Goal: Task Accomplishment & Management: Use online tool/utility

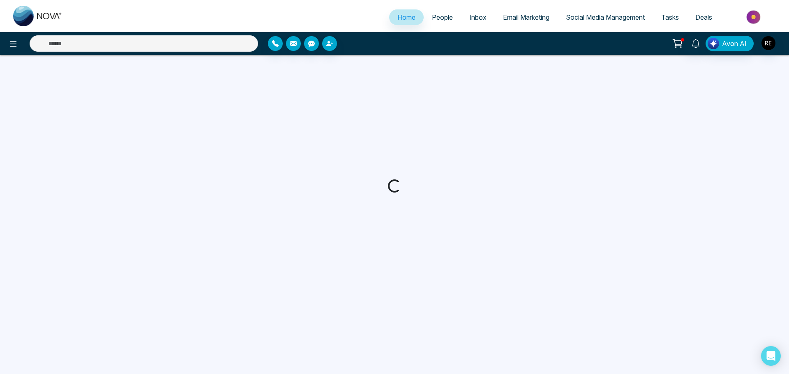
select select "*"
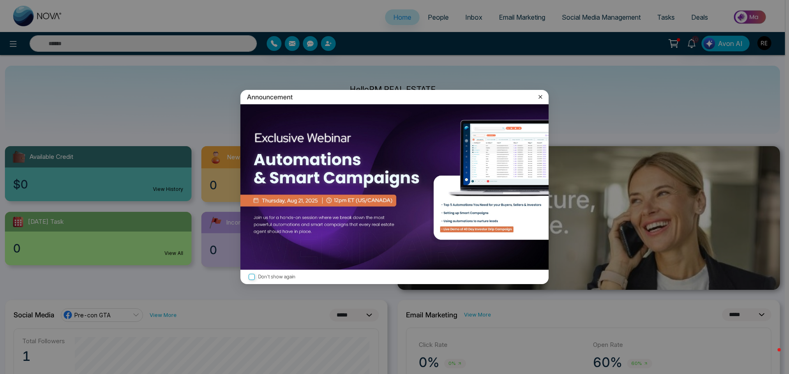
click at [541, 97] on icon at bounding box center [540, 97] width 8 height 8
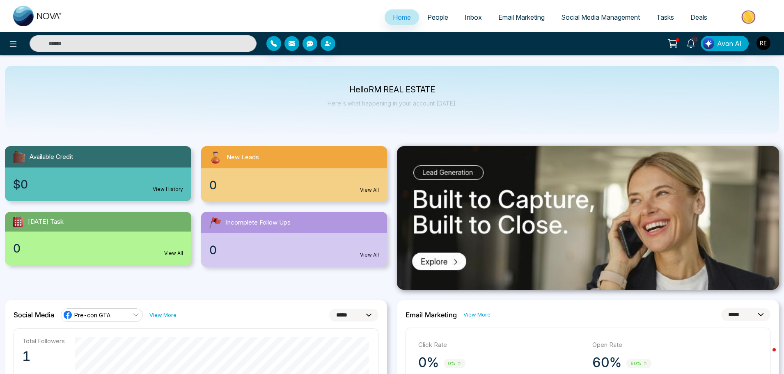
click at [589, 18] on span "Social Media Management" at bounding box center [600, 17] width 79 height 8
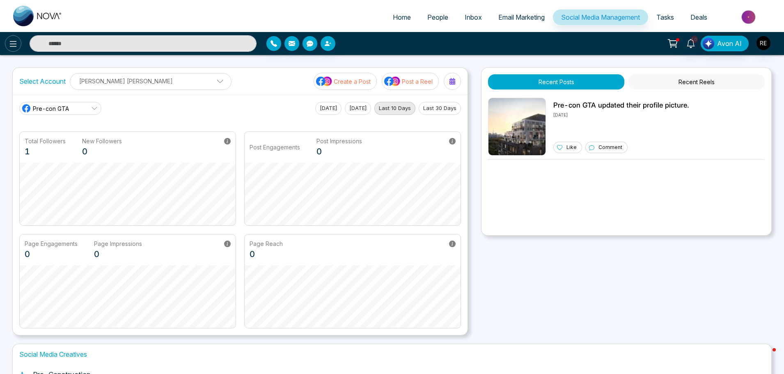
click at [12, 47] on icon at bounding box center [13, 44] width 10 height 10
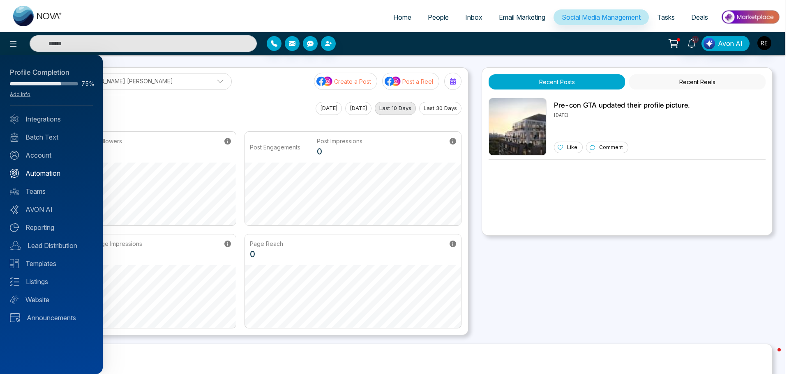
click at [32, 175] on link "Automation" at bounding box center [51, 173] width 83 height 10
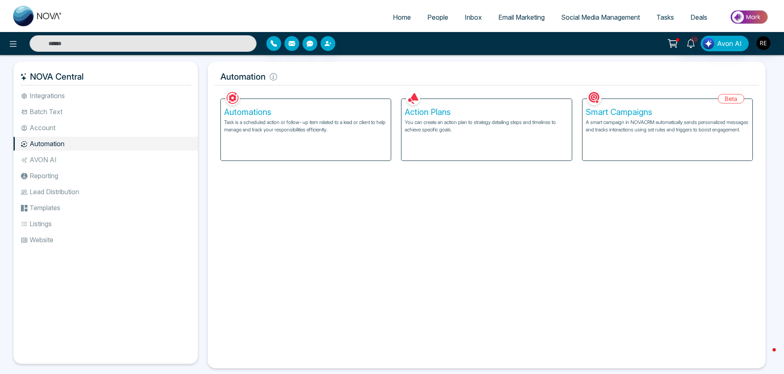
click at [43, 129] on li "Account" at bounding box center [106, 128] width 184 height 14
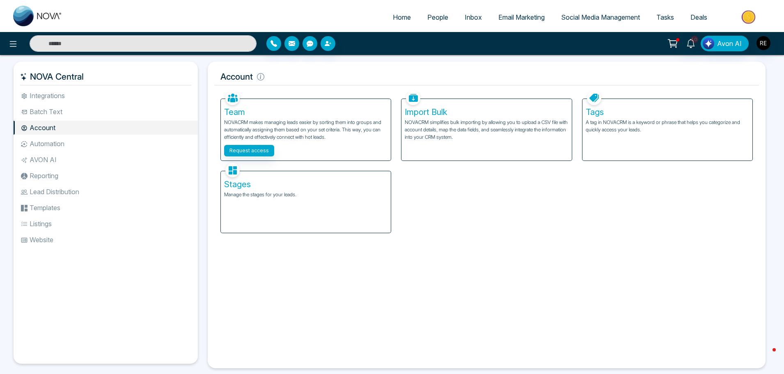
click at [50, 99] on li "Integrations" at bounding box center [106, 96] width 184 height 14
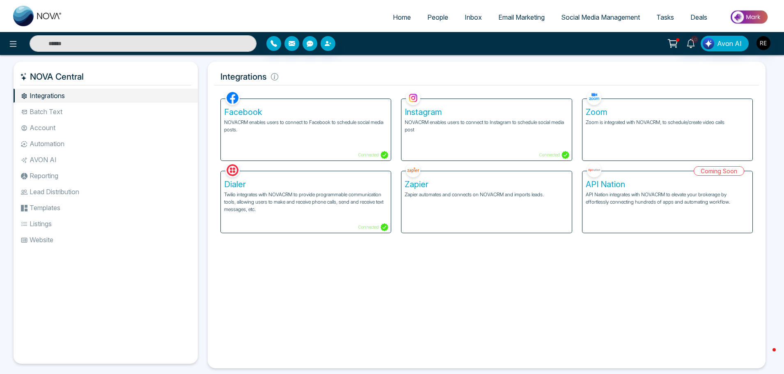
click at [555, 156] on p "Connected" at bounding box center [554, 155] width 30 height 8
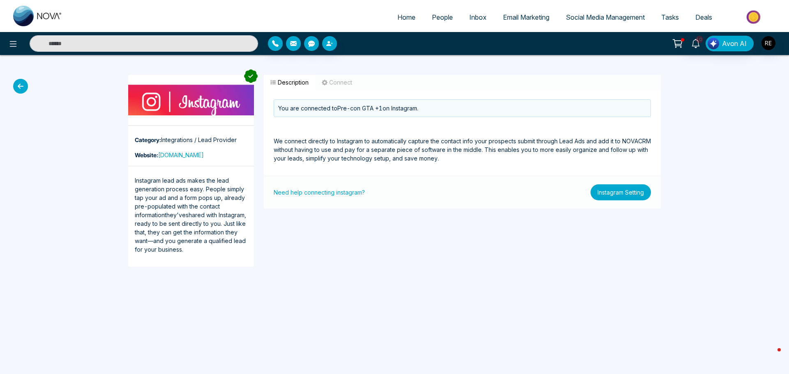
click at [605, 196] on button "Instagram Setting" at bounding box center [620, 192] width 60 height 16
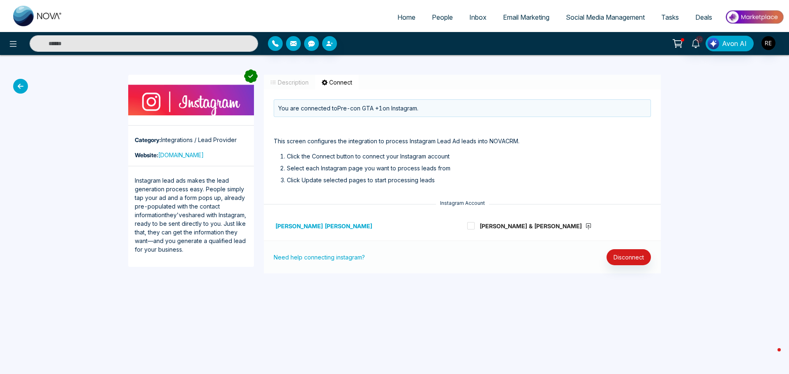
click at [612, 18] on span "Social Media Management" at bounding box center [605, 17] width 79 height 8
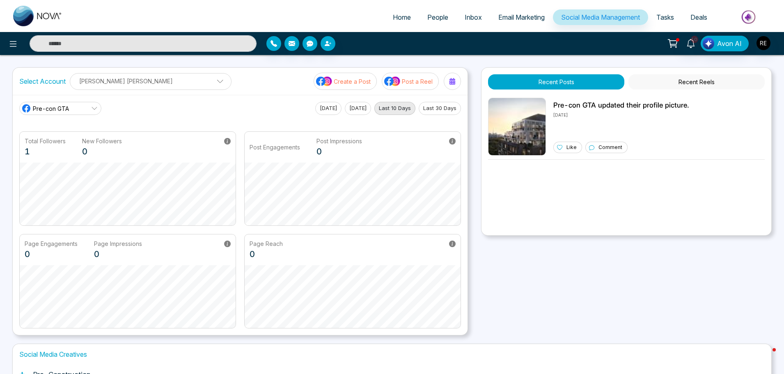
click at [346, 83] on p "Create a Post" at bounding box center [352, 81] width 37 height 9
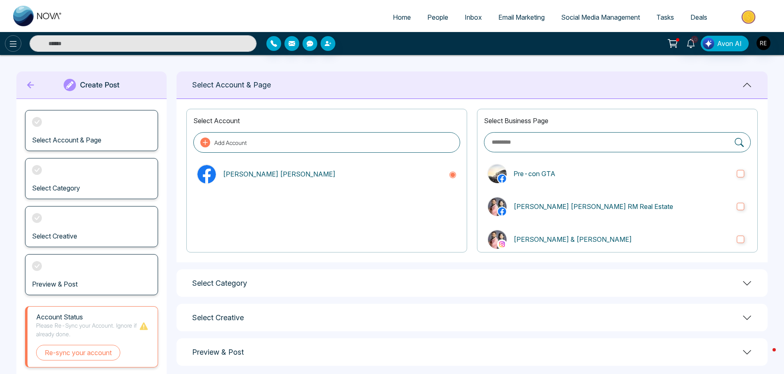
click at [17, 40] on icon at bounding box center [13, 44] width 10 height 10
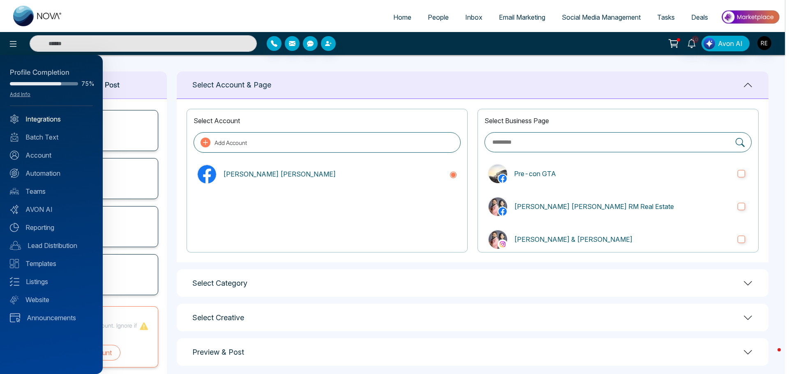
click at [41, 122] on link "Integrations" at bounding box center [51, 119] width 83 height 10
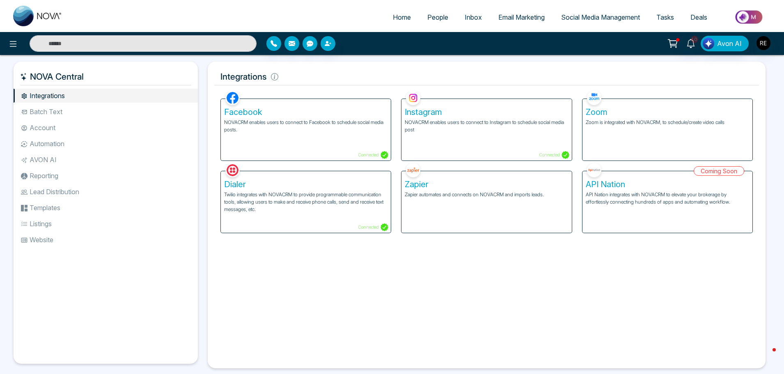
click at [481, 121] on p "NOVACRM enables users to connect to Instagram to schedule social media post" at bounding box center [486, 126] width 163 height 15
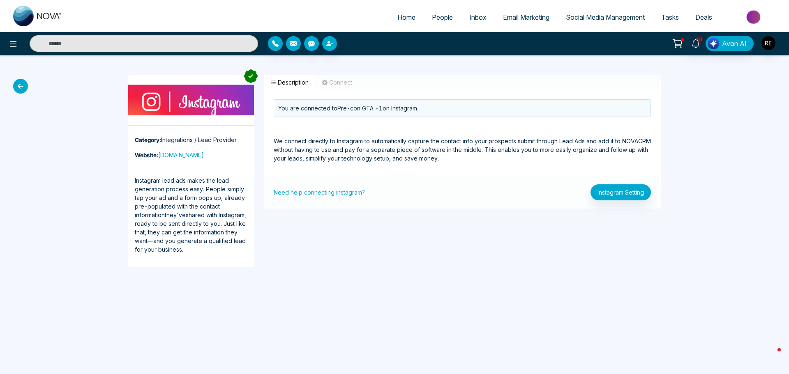
click at [415, 111] on div "You are connected to Pre-con GTA +1 on Instagram." at bounding box center [462, 108] width 377 height 18
click at [612, 193] on button "Instagram Setting" at bounding box center [620, 192] width 60 height 16
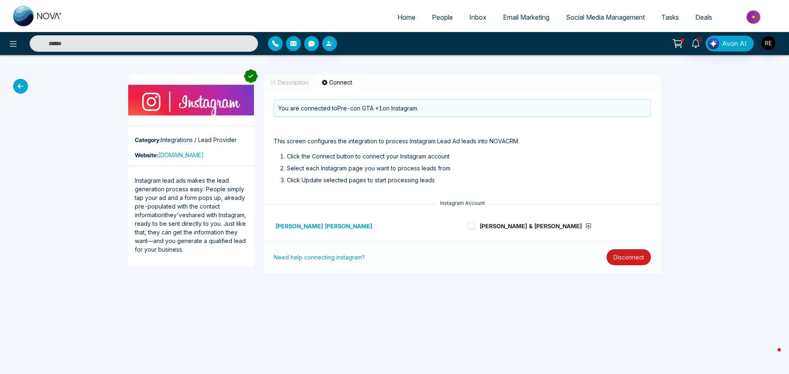
click at [621, 256] on button "Disconnect" at bounding box center [628, 257] width 44 height 16
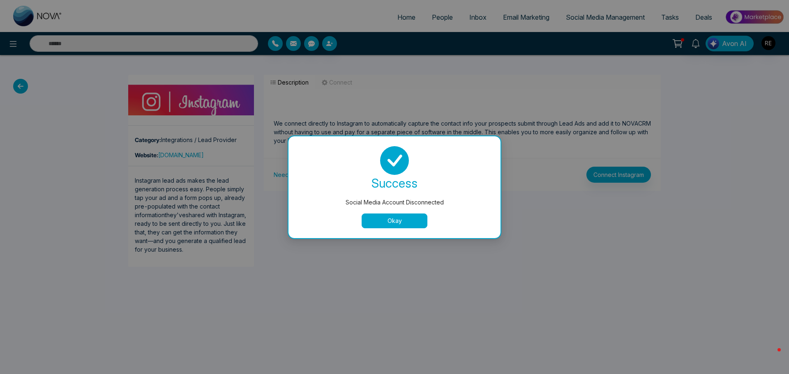
click at [412, 227] on button "Okay" at bounding box center [394, 221] width 66 height 15
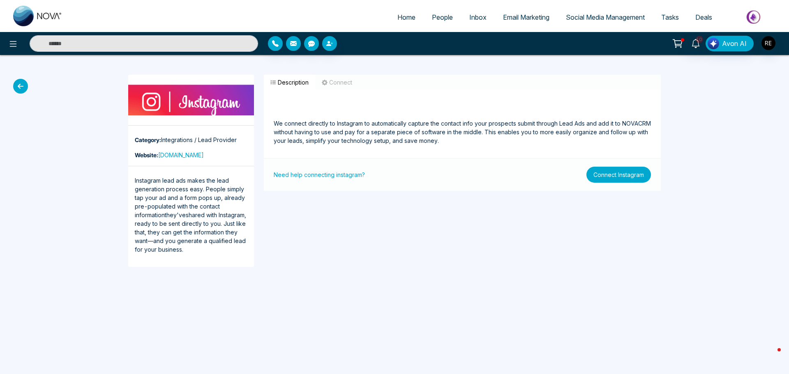
click at [628, 175] on button "Connect Instagram" at bounding box center [618, 175] width 64 height 16
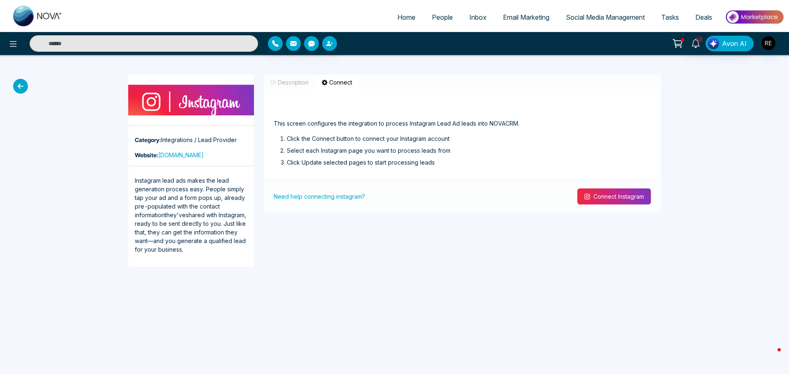
click at [604, 195] on button "Connect Instagram" at bounding box center [614, 197] width 74 height 16
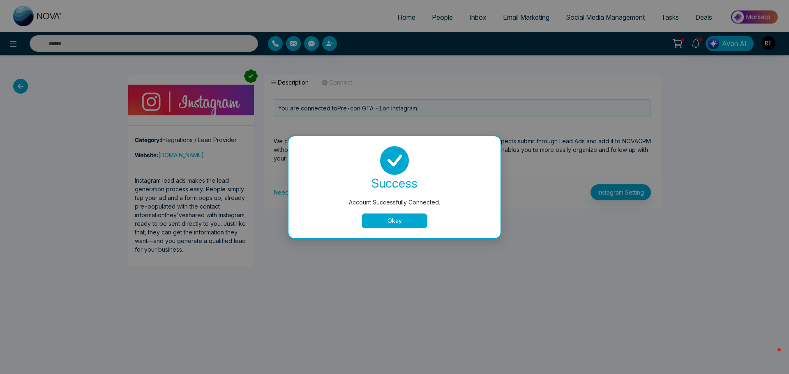
click at [412, 221] on button "Okay" at bounding box center [394, 221] width 66 height 15
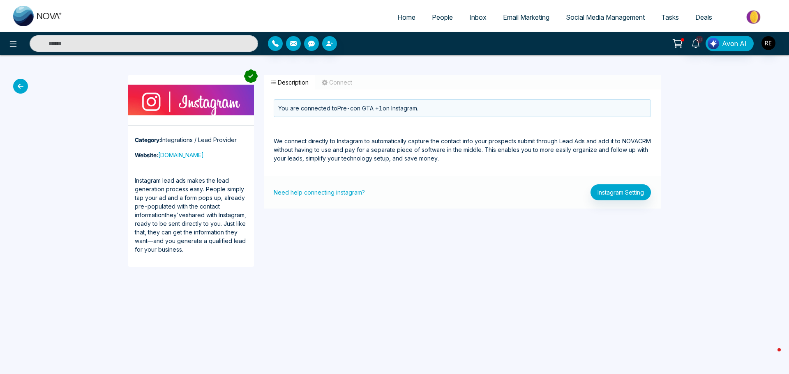
click at [589, 20] on span "Social Media Management" at bounding box center [605, 17] width 79 height 8
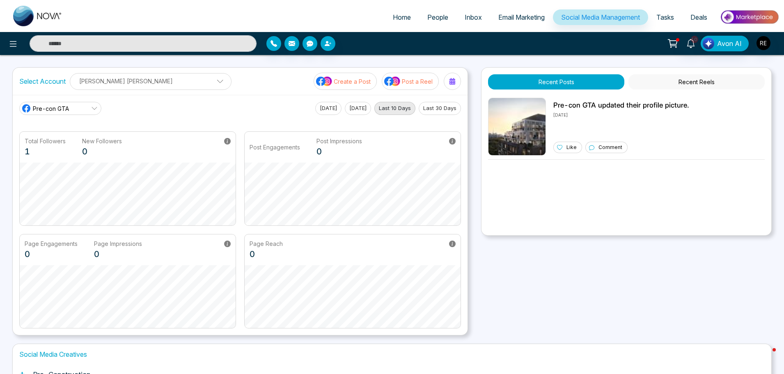
drag, startPoint x: 359, startPoint y: 75, endPoint x: 364, endPoint y: 82, distance: 8.0
click at [359, 76] on button "Create a Post" at bounding box center [345, 81] width 63 height 17
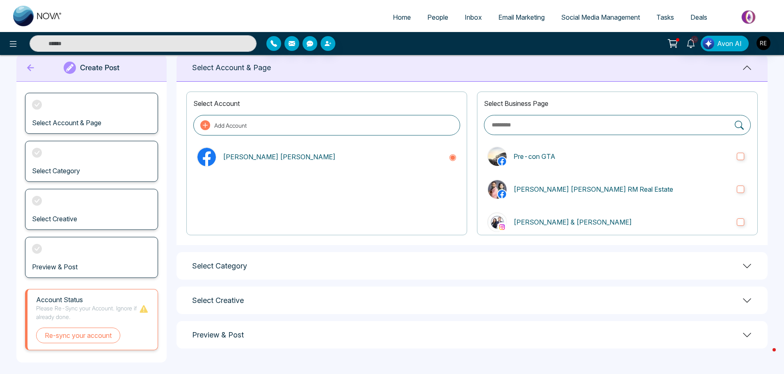
scroll to position [22, 0]
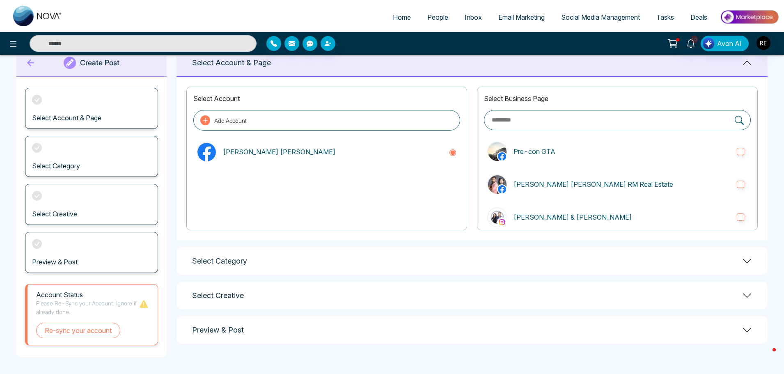
click at [299, 267] on div "Select Category" at bounding box center [472, 261] width 591 height 28
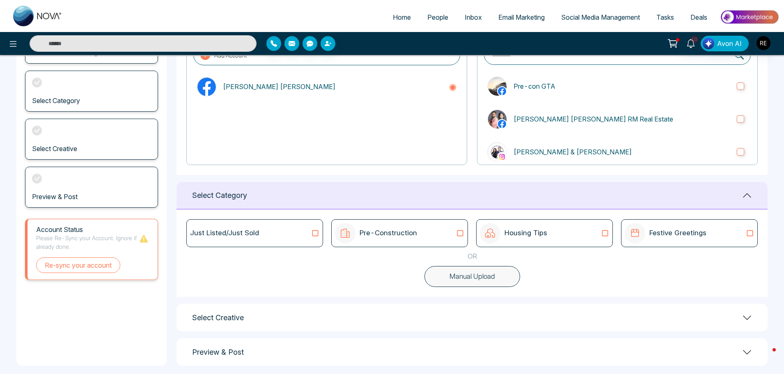
scroll to position [96, 0]
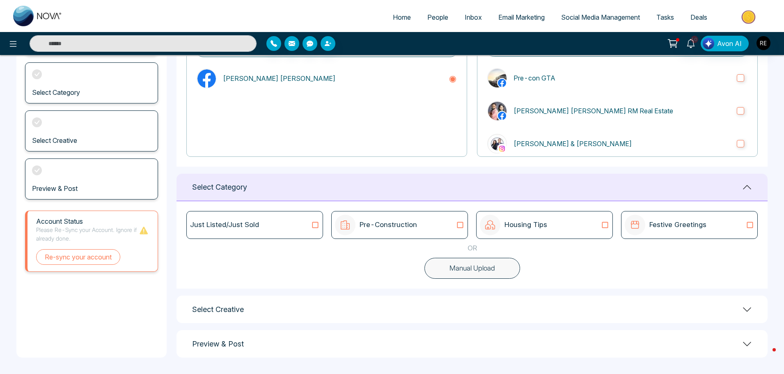
click at [313, 228] on icon at bounding box center [316, 225] width 6 height 6
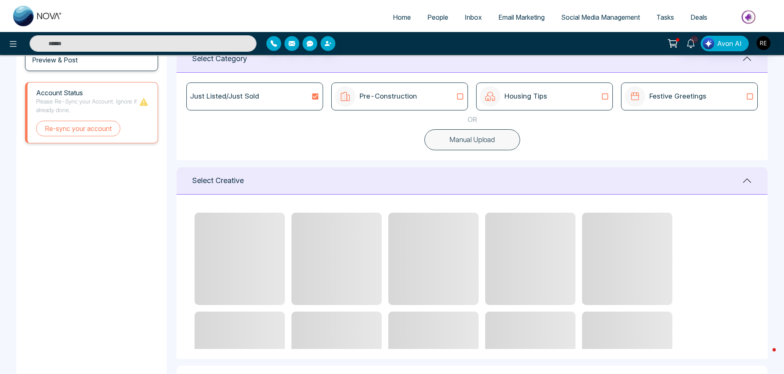
scroll to position [260, 0]
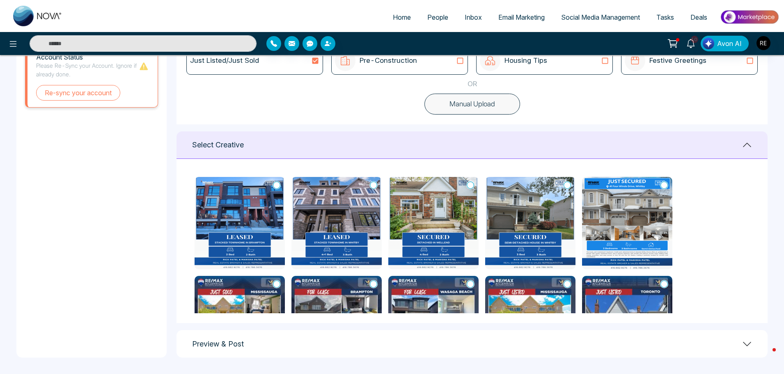
click at [373, 186] on icon at bounding box center [373, 185] width 7 height 8
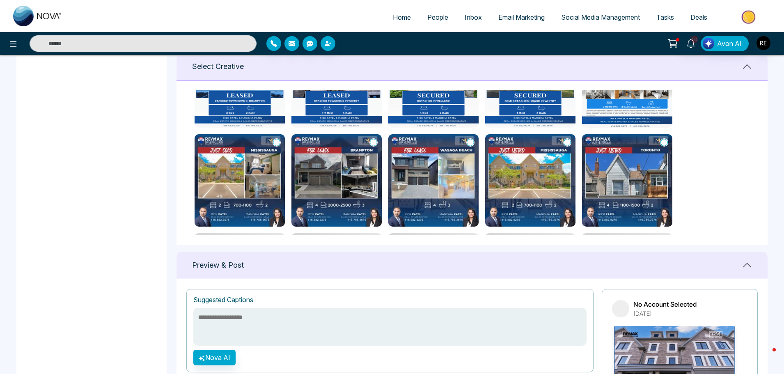
scroll to position [342, 0]
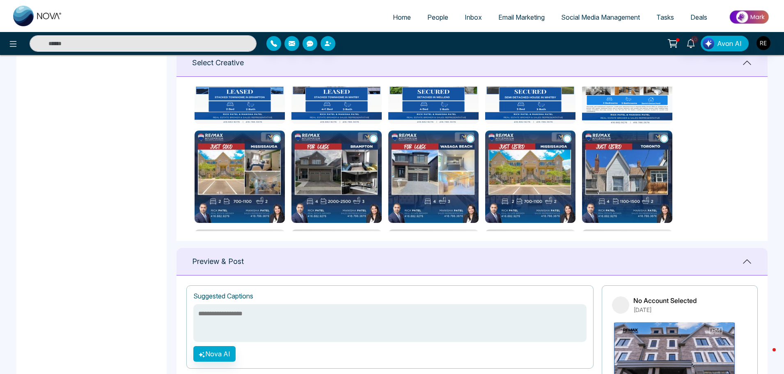
click at [235, 311] on textarea at bounding box center [389, 323] width 393 height 38
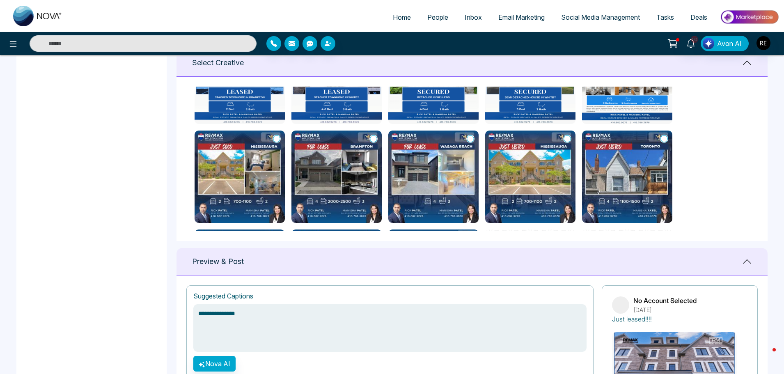
click at [214, 311] on textarea "**********" at bounding box center [389, 328] width 393 height 48
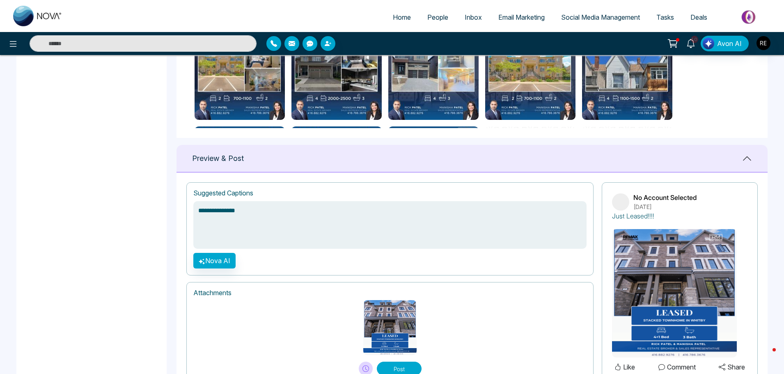
scroll to position [465, 0]
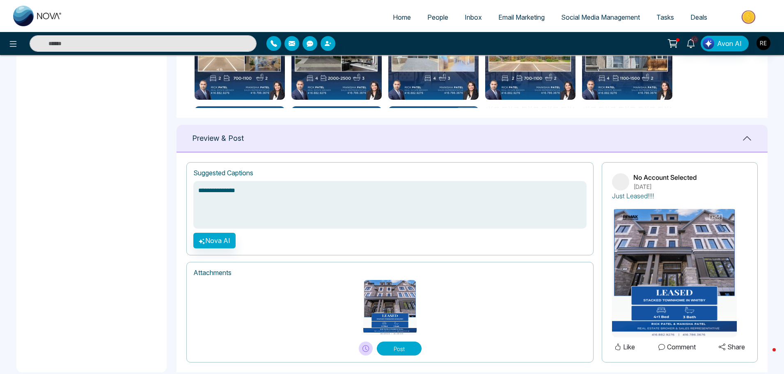
type textarea "**********"
click at [398, 347] on button "Post" at bounding box center [399, 349] width 45 height 14
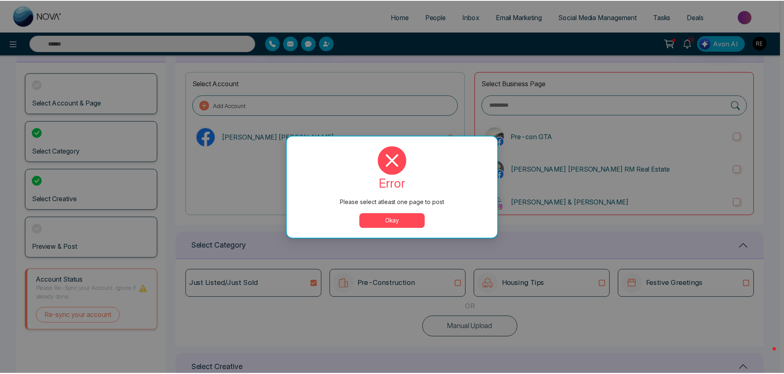
scroll to position [0, 0]
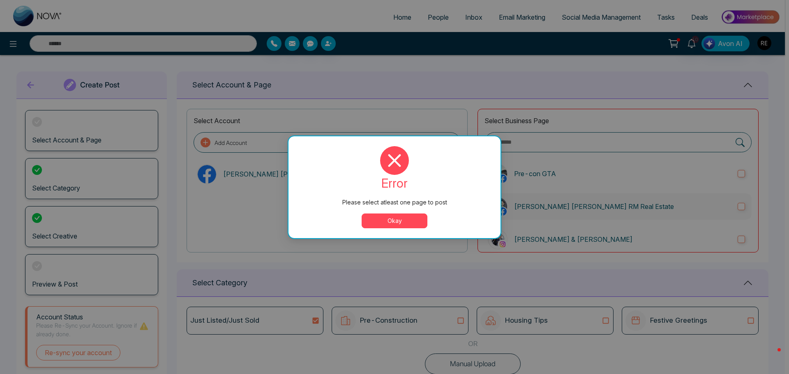
click at [391, 216] on button "Okay" at bounding box center [394, 221] width 66 height 15
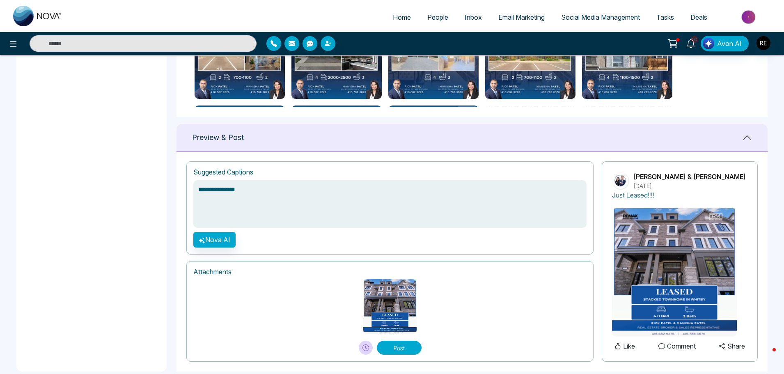
scroll to position [480, 0]
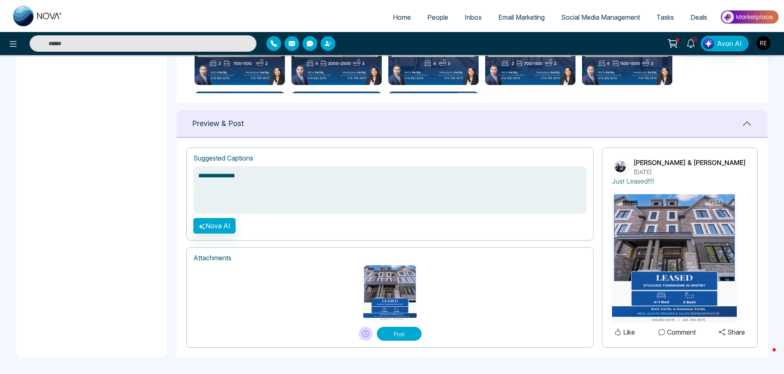
drag, startPoint x: 400, startPoint y: 334, endPoint x: 410, endPoint y: 334, distance: 10.7
click at [401, 334] on button "Post" at bounding box center [399, 334] width 45 height 14
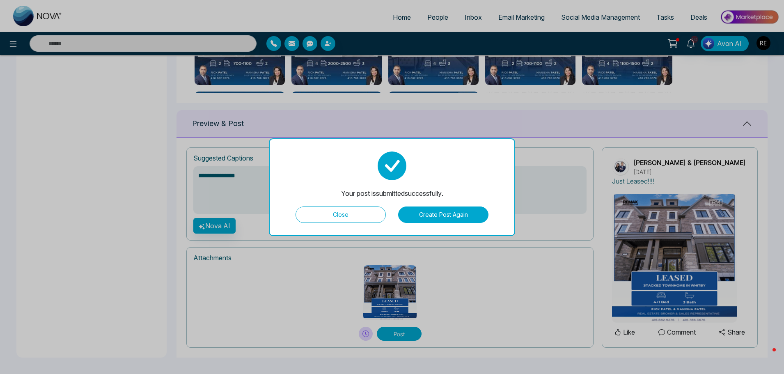
click at [341, 209] on button "Close" at bounding box center [341, 215] width 90 height 16
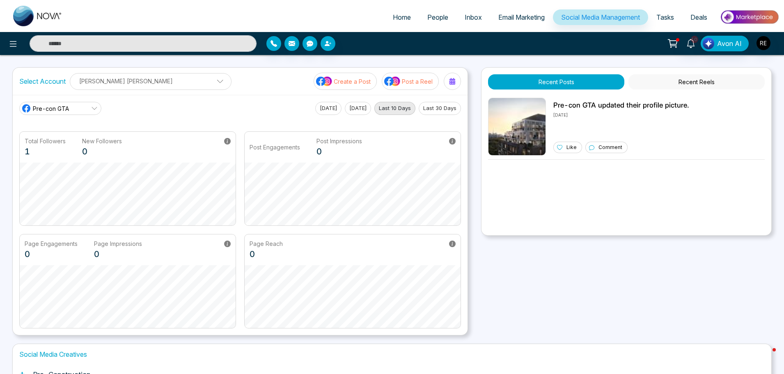
click at [557, 18] on link "Social Media Management" at bounding box center [600, 17] width 95 height 16
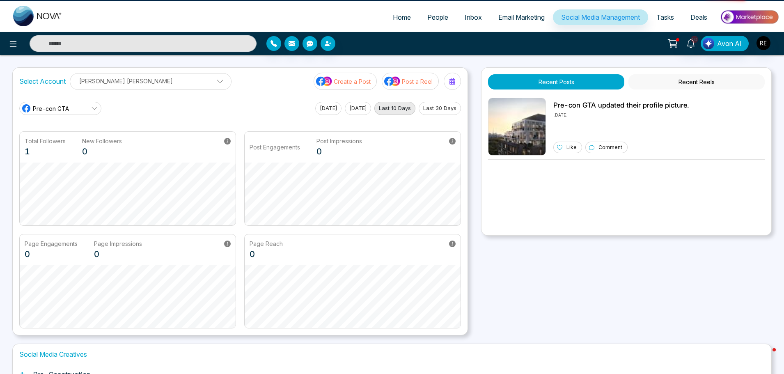
scroll to position [129, 0]
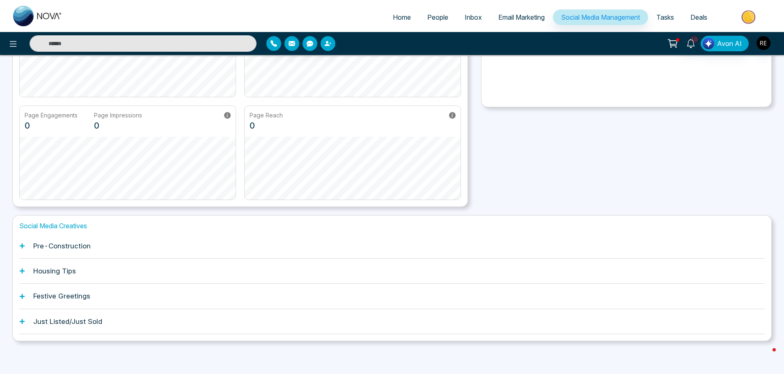
click at [21, 246] on icon at bounding box center [22, 246] width 5 height 5
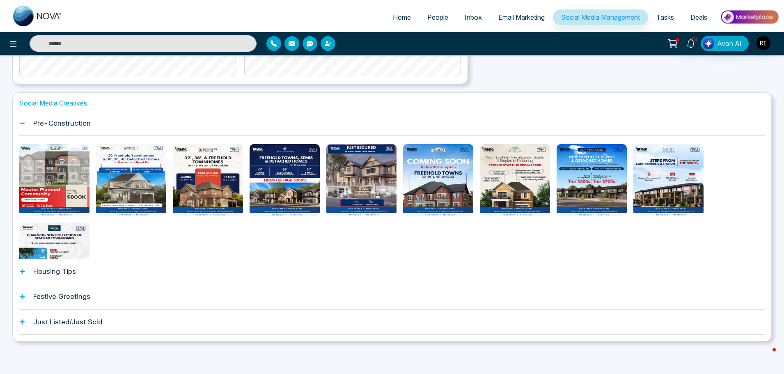
scroll to position [252, 0]
click at [23, 272] on icon at bounding box center [22, 271] width 6 height 6
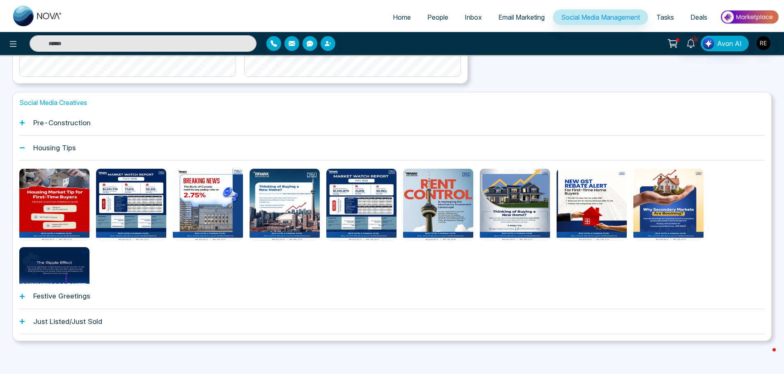
click at [20, 297] on icon at bounding box center [22, 296] width 5 height 5
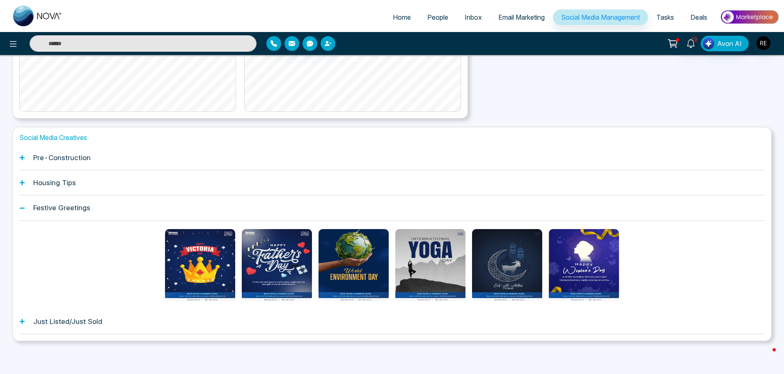
scroll to position [217, 0]
